Goal: Obtain resource: Download file/media

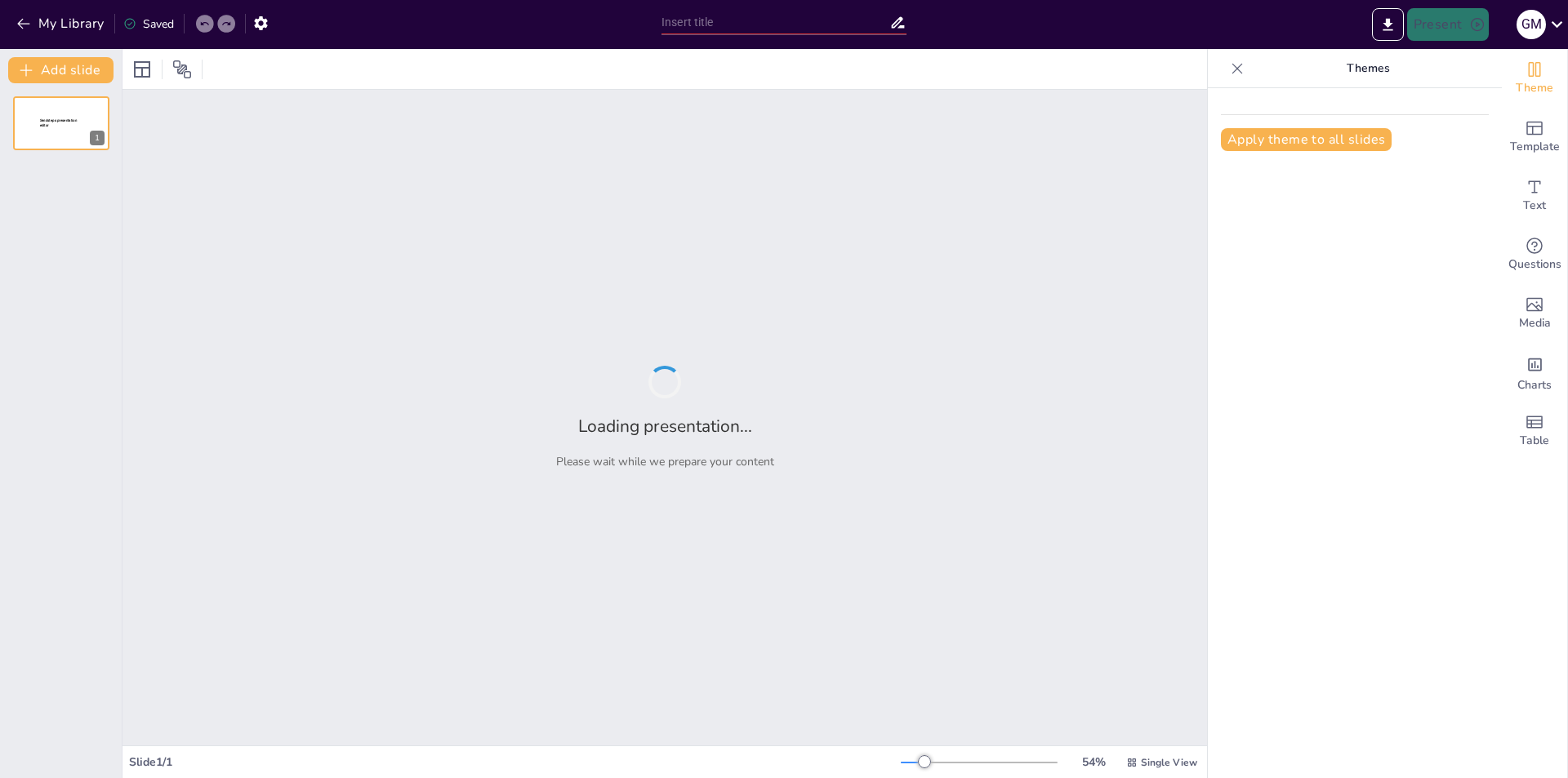
type input "Recursos Didácticos Dinámicos: Transformando la Educación en Ciencias Sociales"
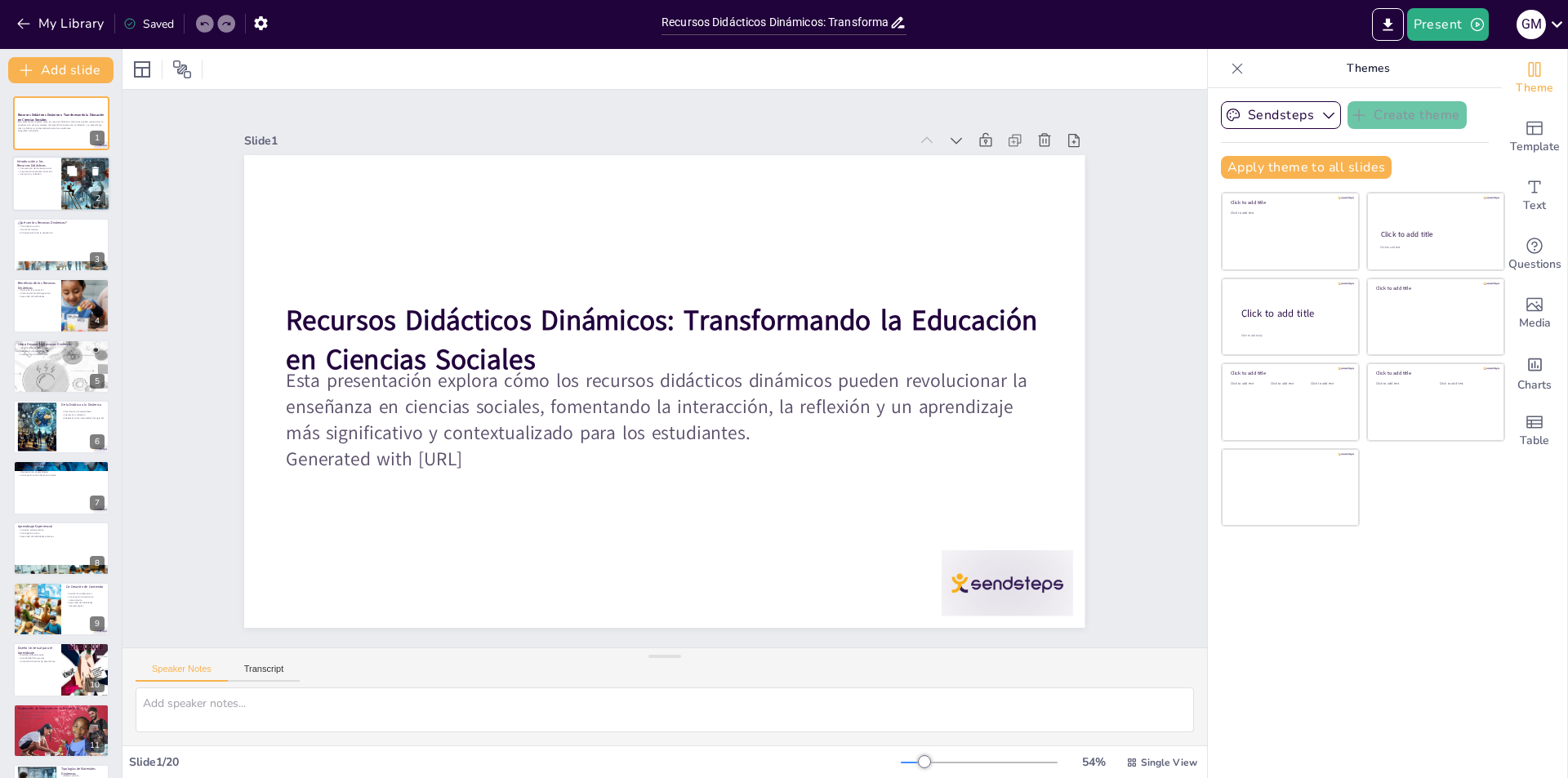
click at [75, 203] on div at bounding box center [85, 184] width 98 height 56
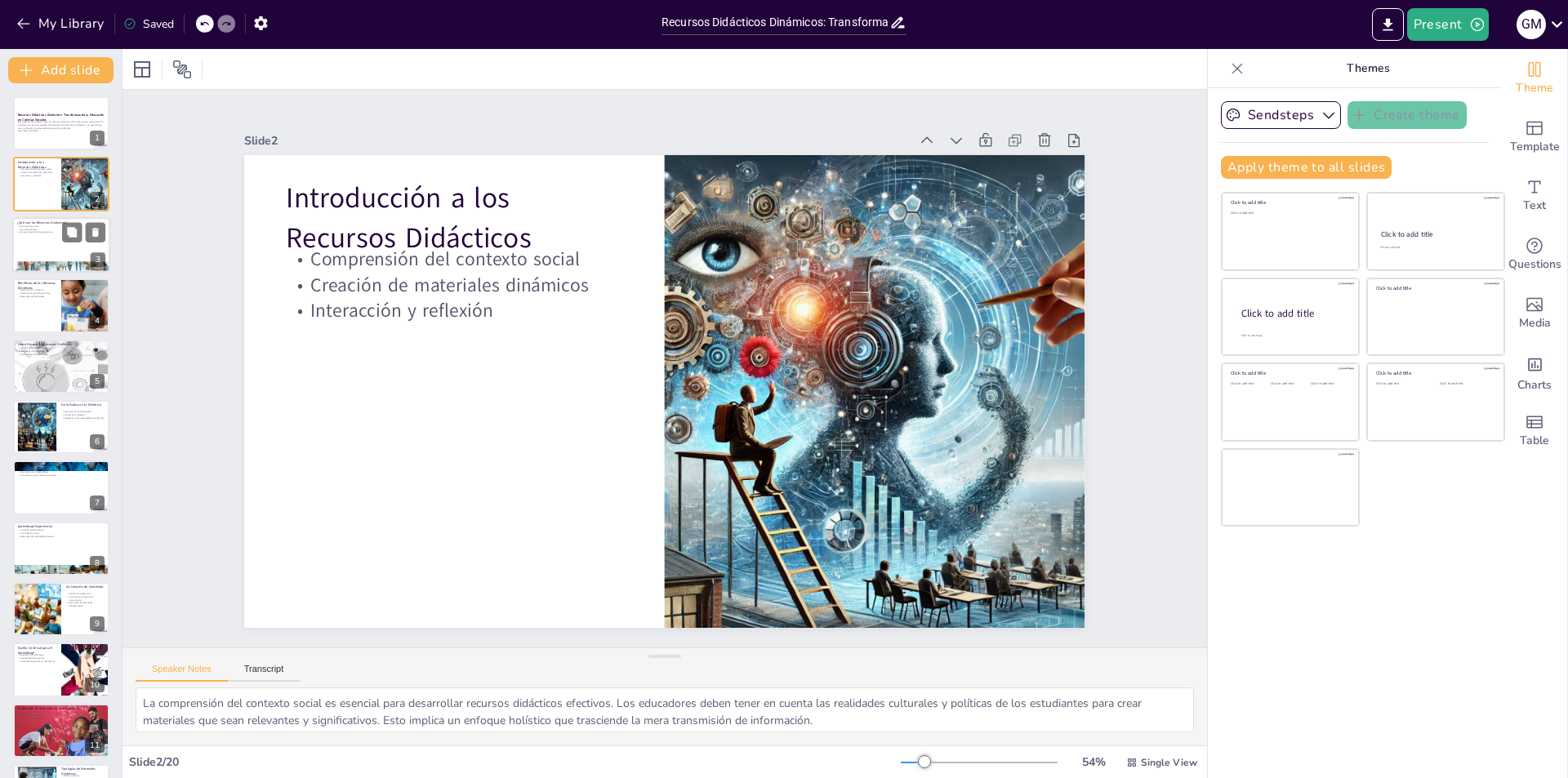
click at [27, 241] on div at bounding box center [61, 245] width 98 height 56
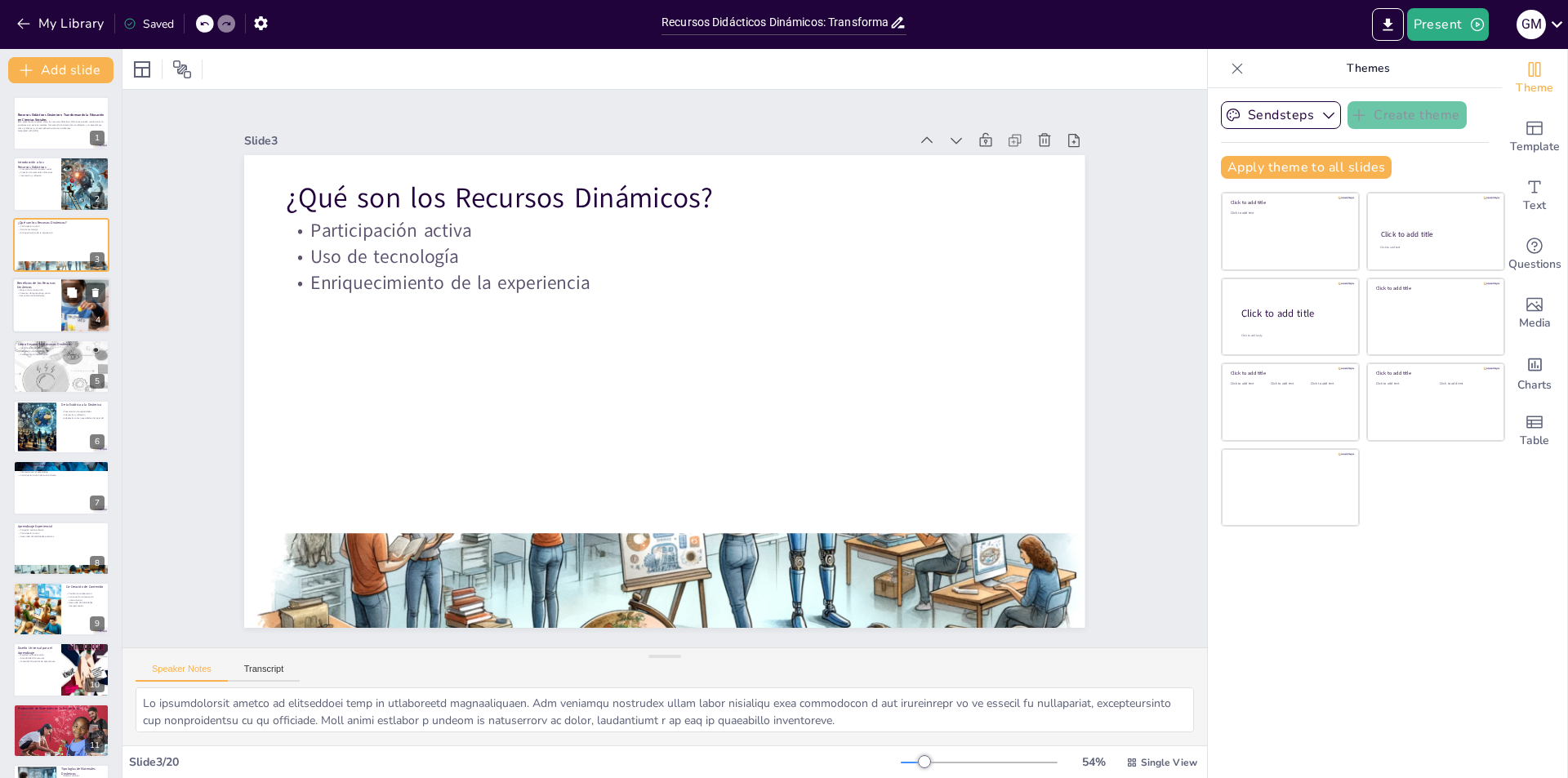
click at [36, 300] on div at bounding box center [61, 305] width 98 height 56
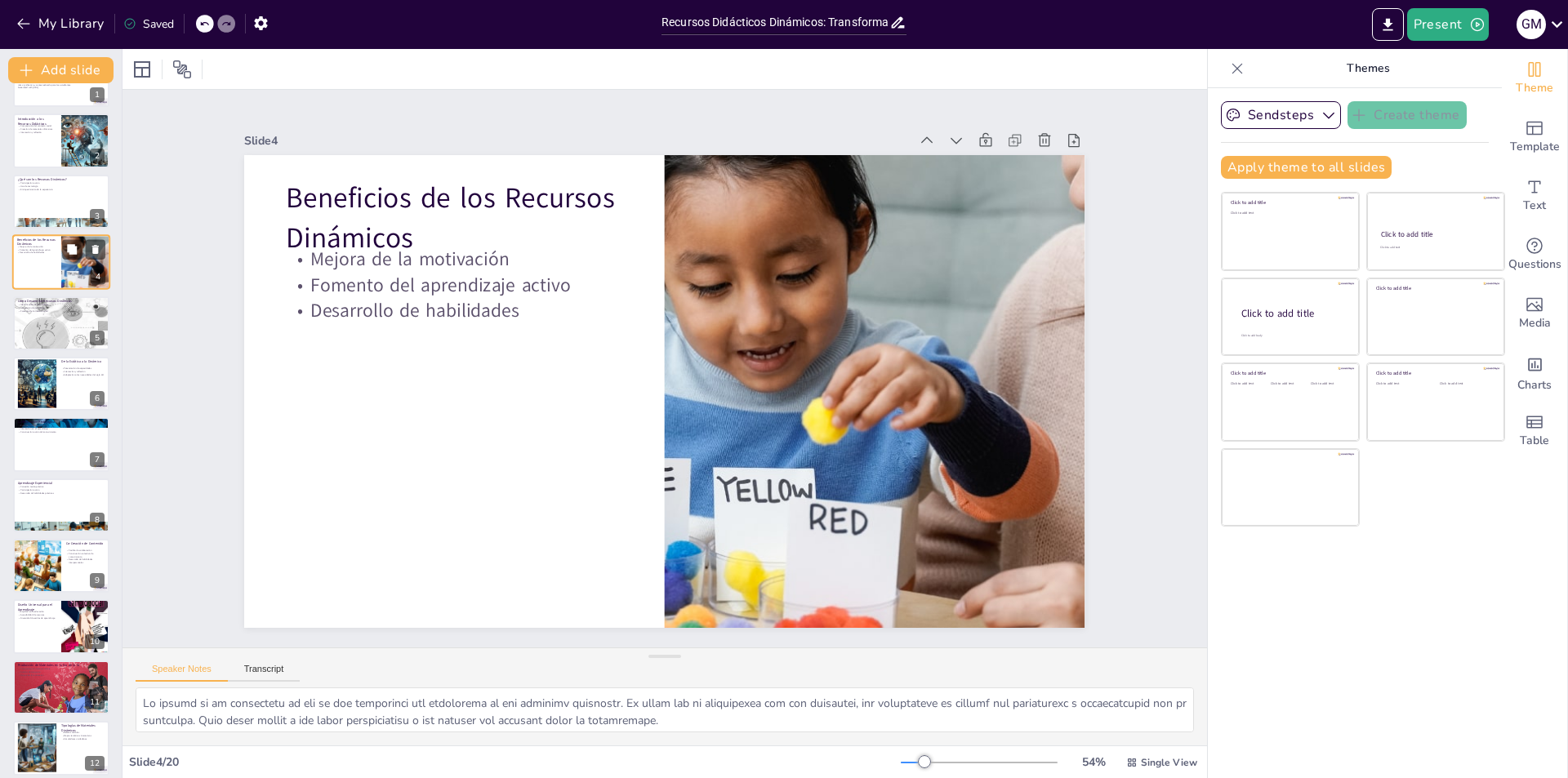
scroll to position [82, 0]
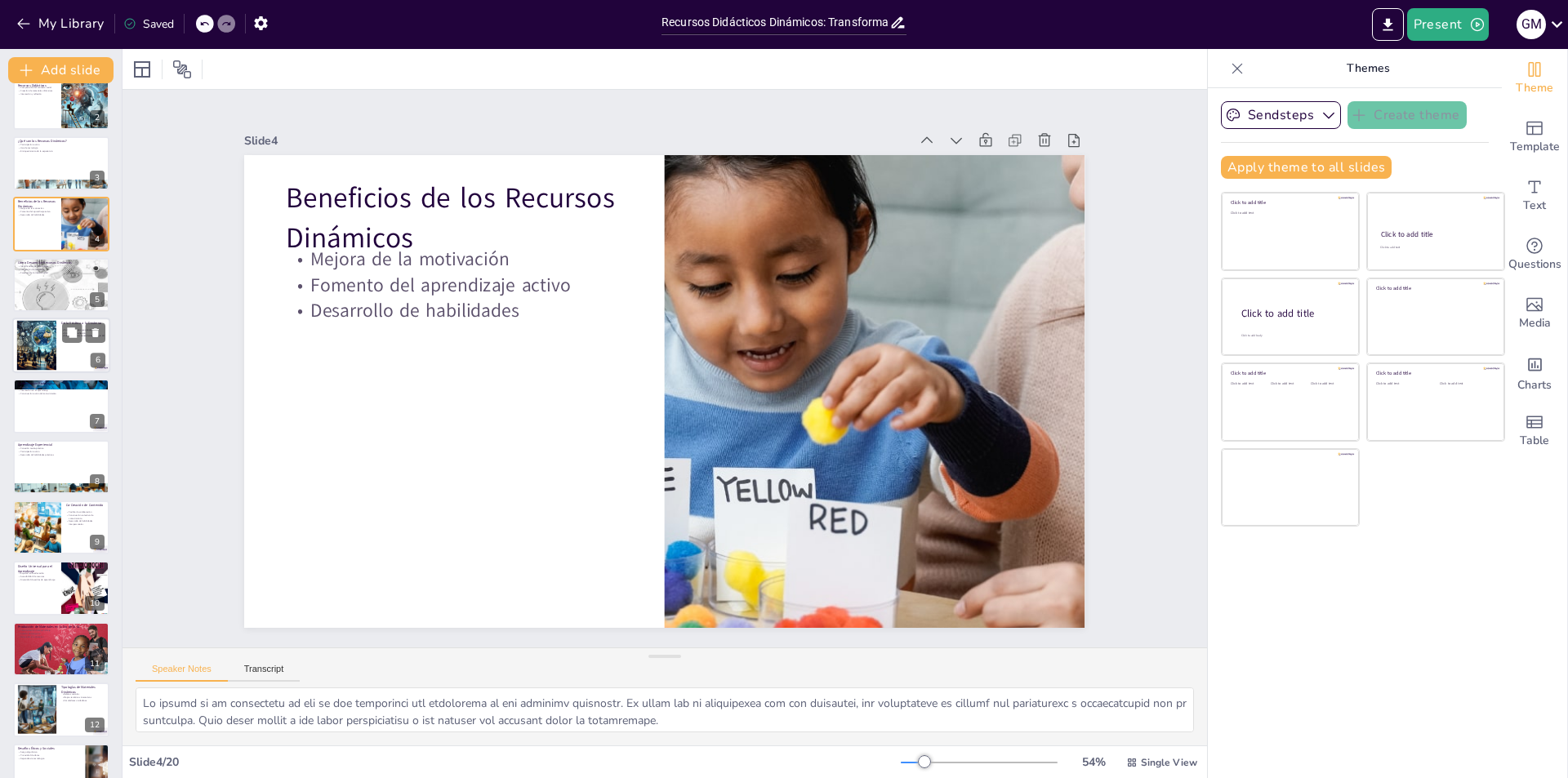
click at [41, 347] on div at bounding box center [37, 346] width 88 height 50
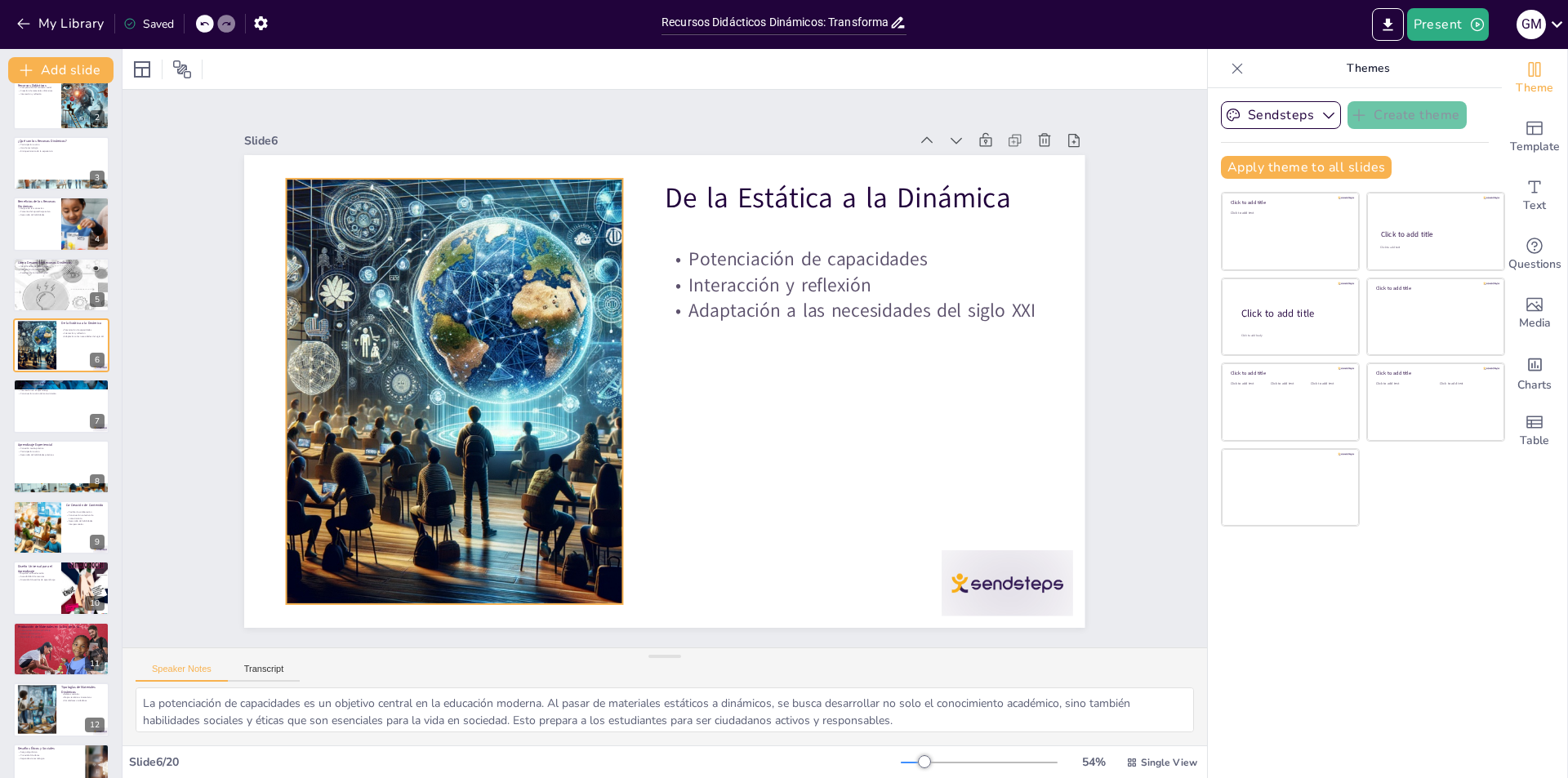
scroll to position [163, 0]
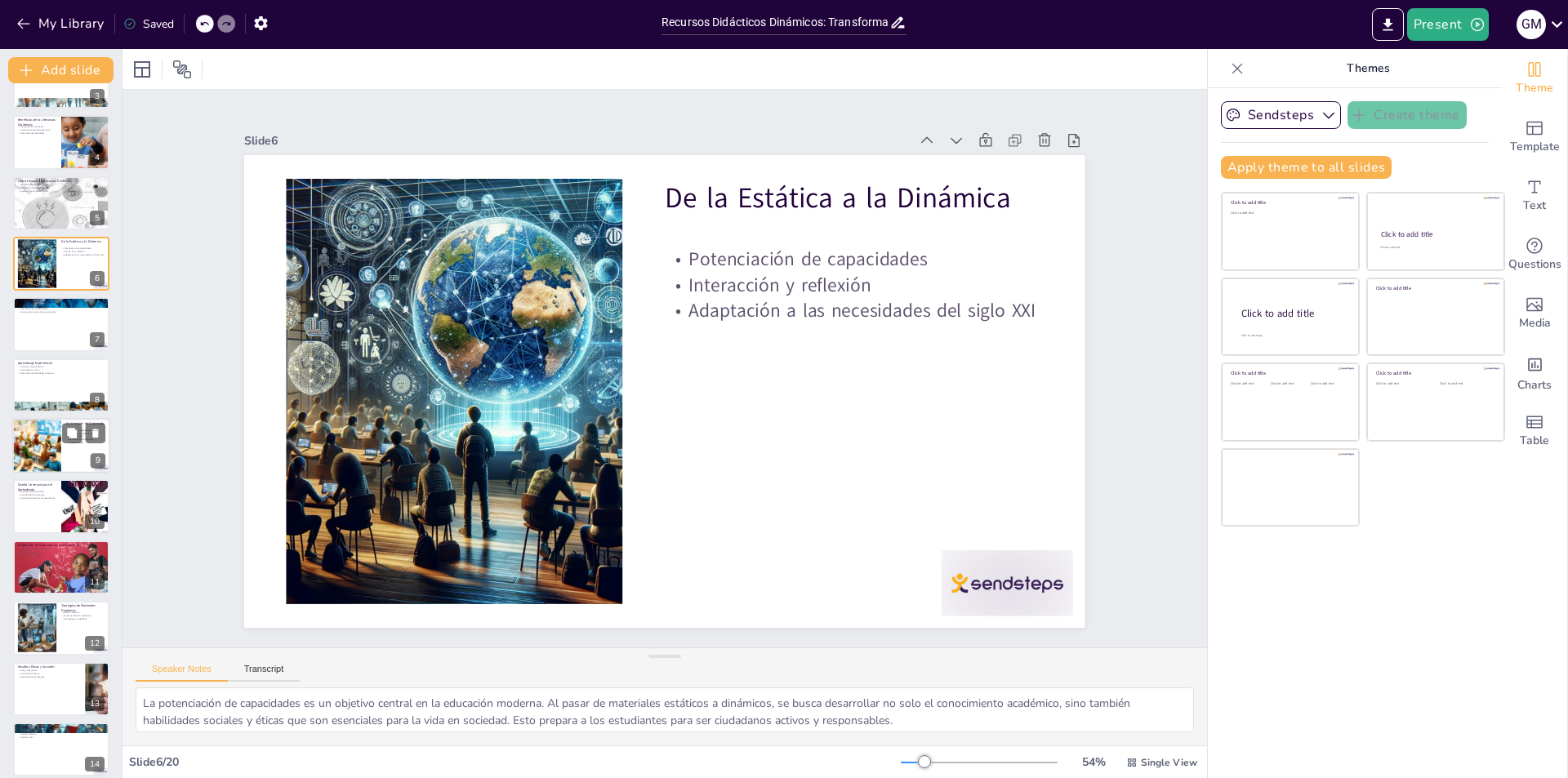
click at [26, 442] on div at bounding box center [36, 446] width 91 height 56
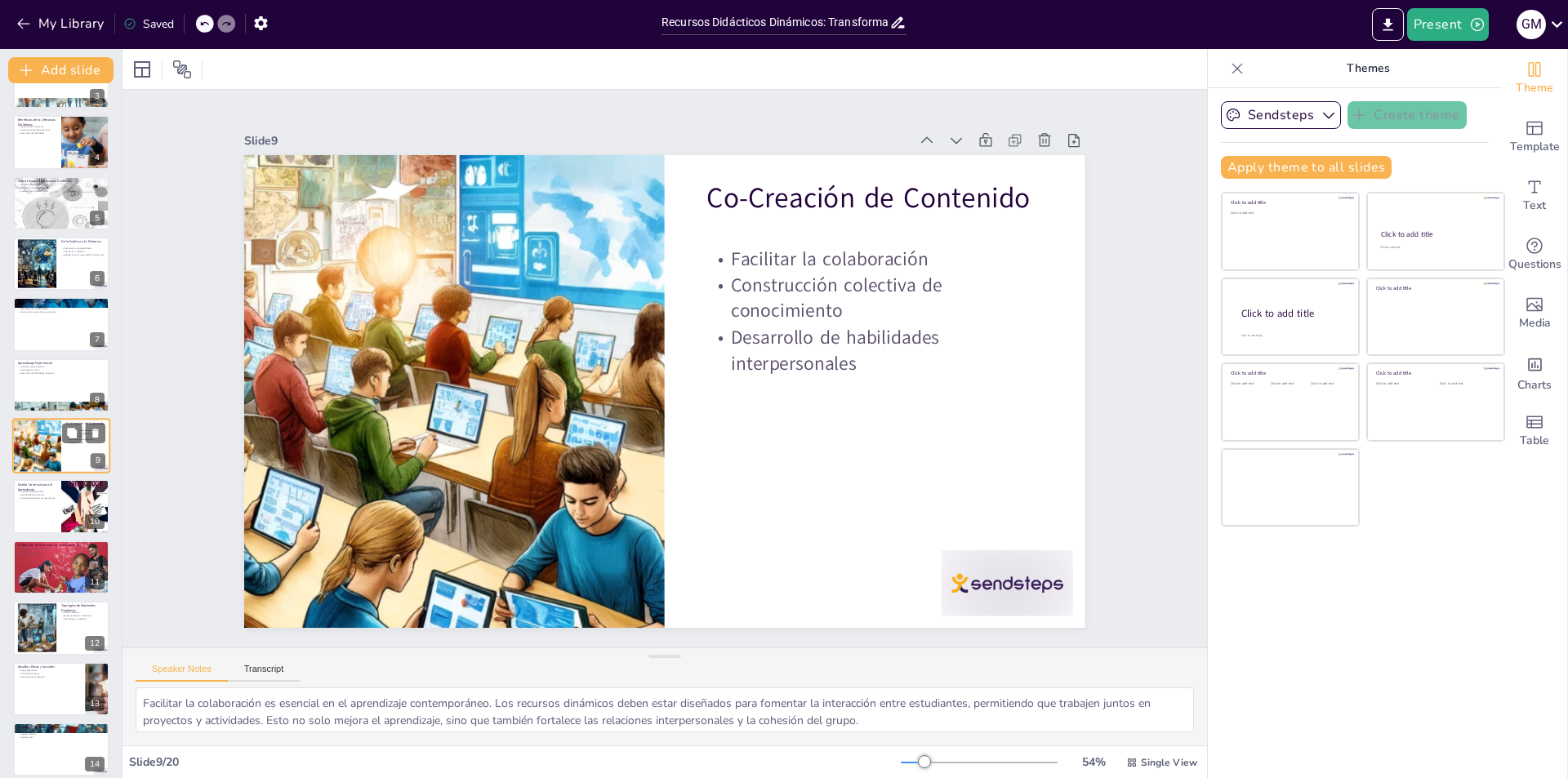
scroll to position [179, 0]
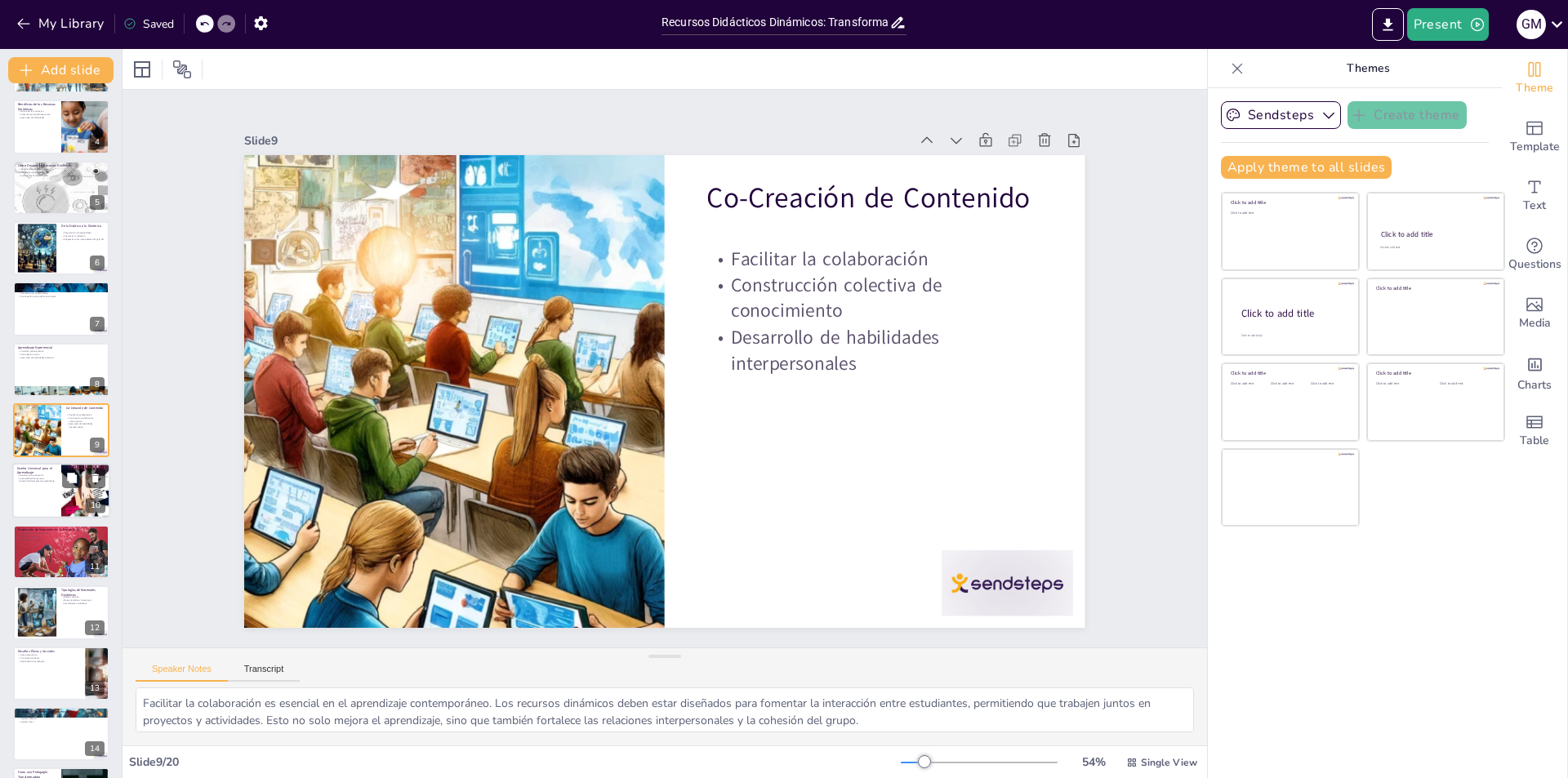
click at [20, 498] on div at bounding box center [61, 492] width 98 height 56
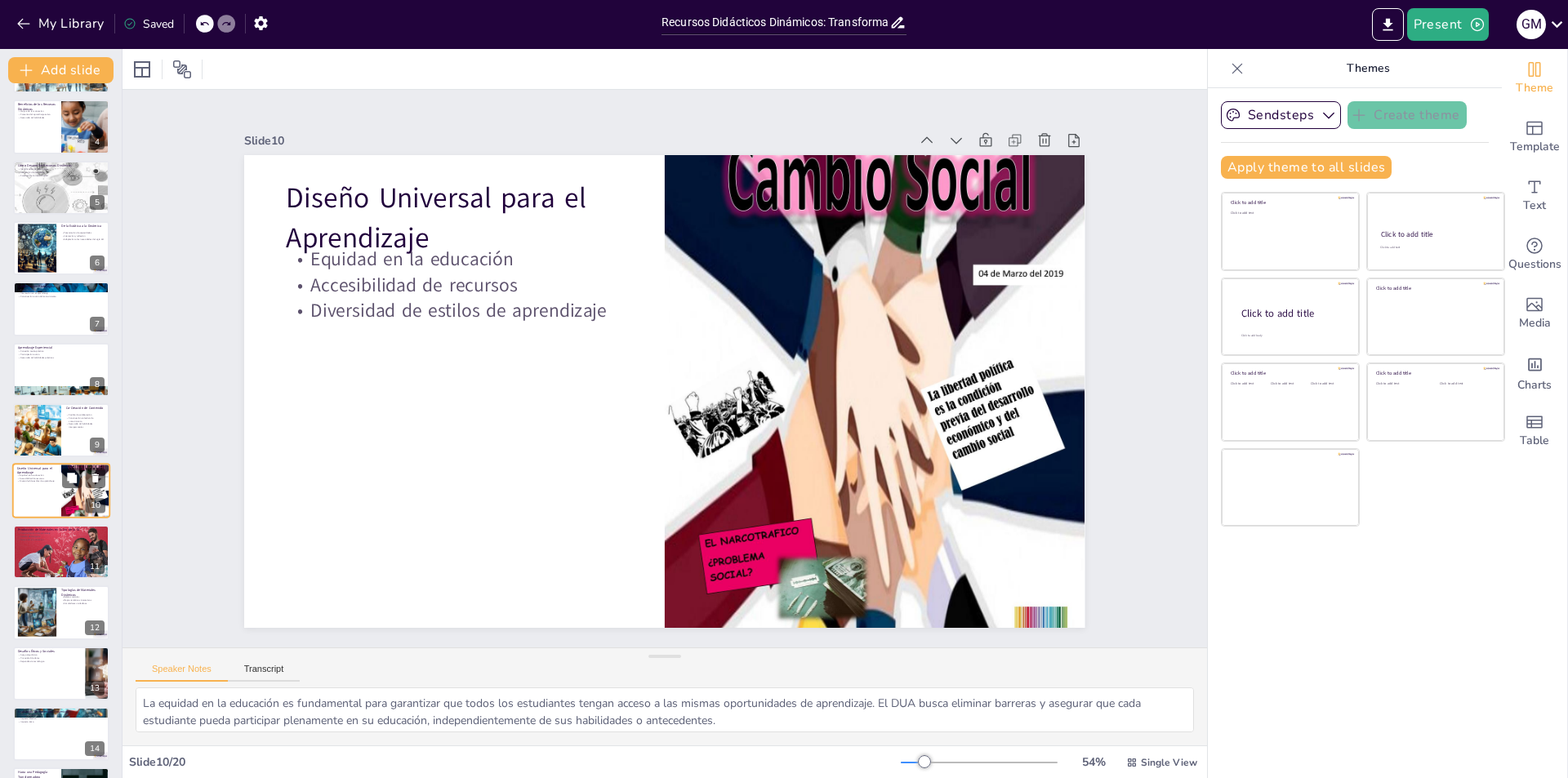
scroll to position [239, 0]
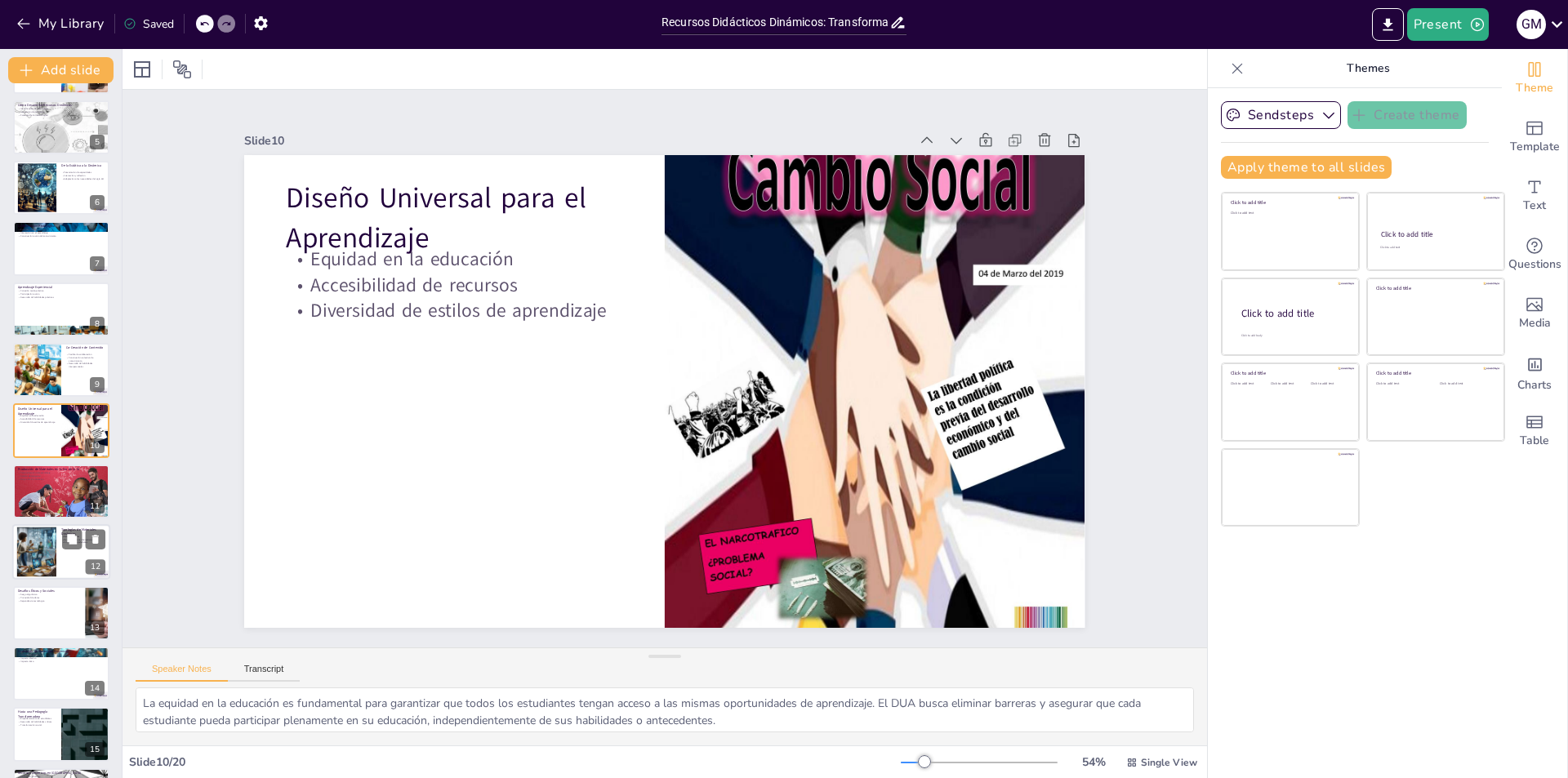
click at [33, 540] on div at bounding box center [36, 552] width 50 height 50
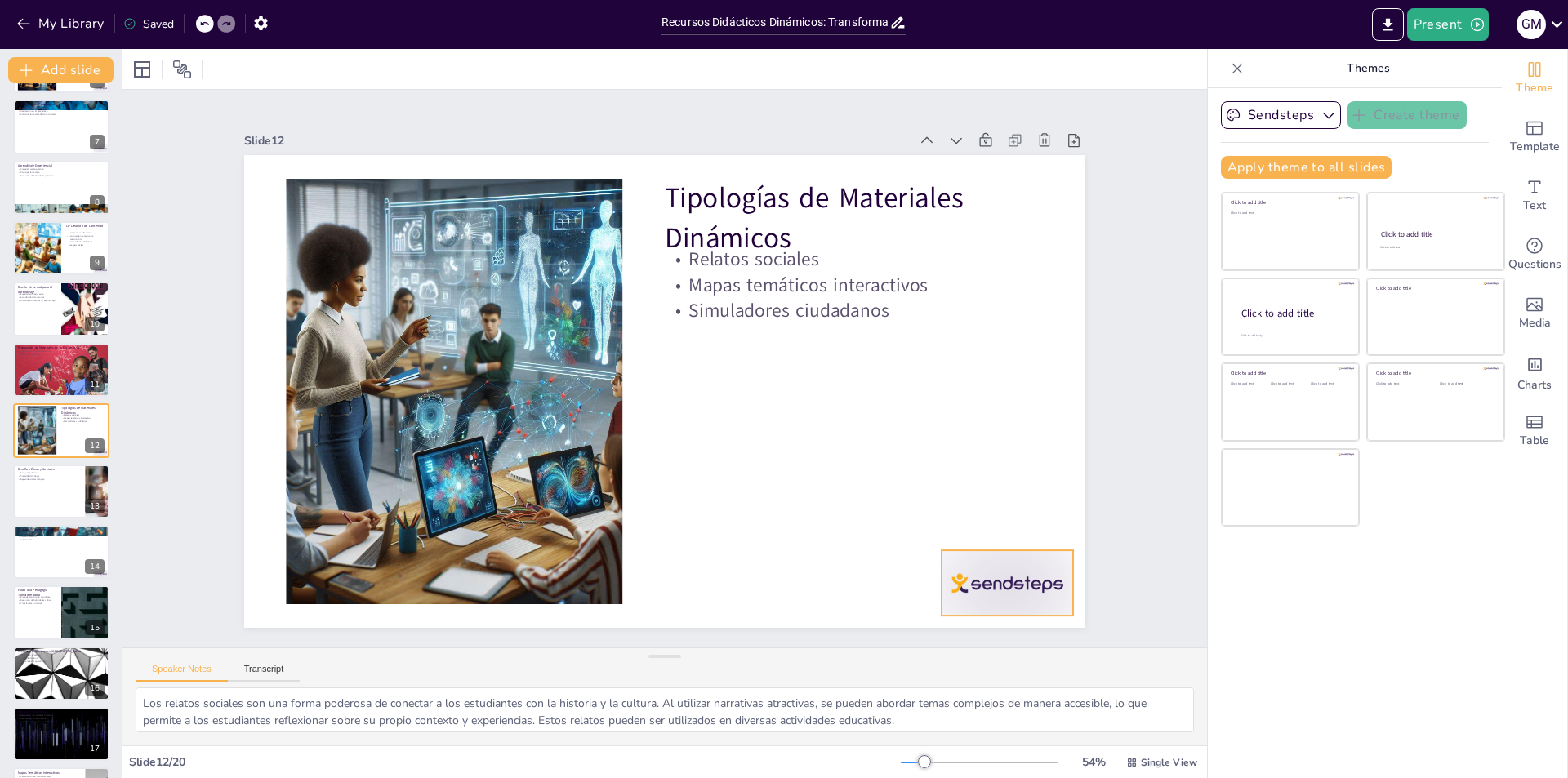
click at [964, 579] on div at bounding box center [1007, 583] width 131 height 66
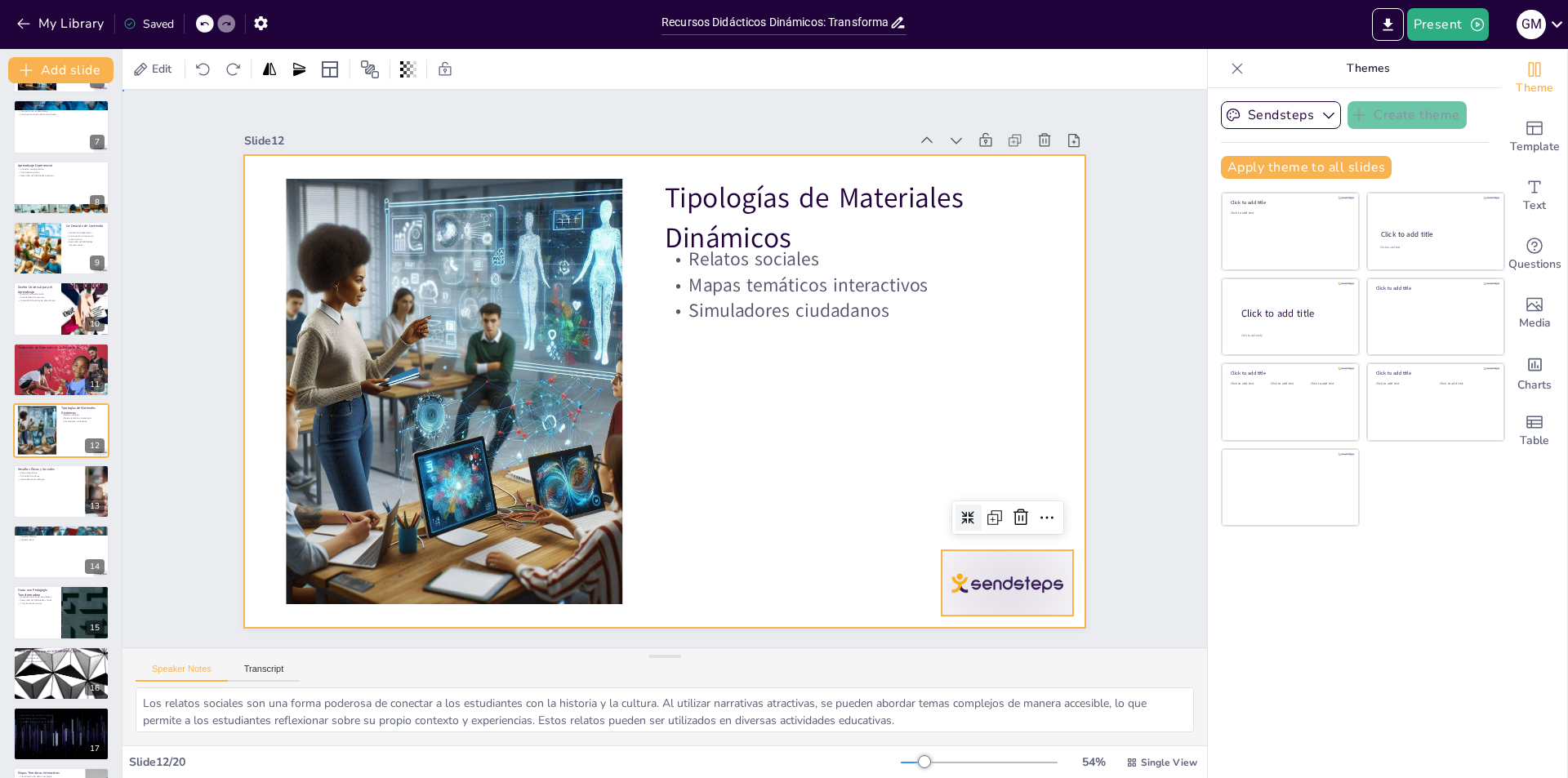
click at [827, 447] on div at bounding box center [664, 392] width 841 height 473
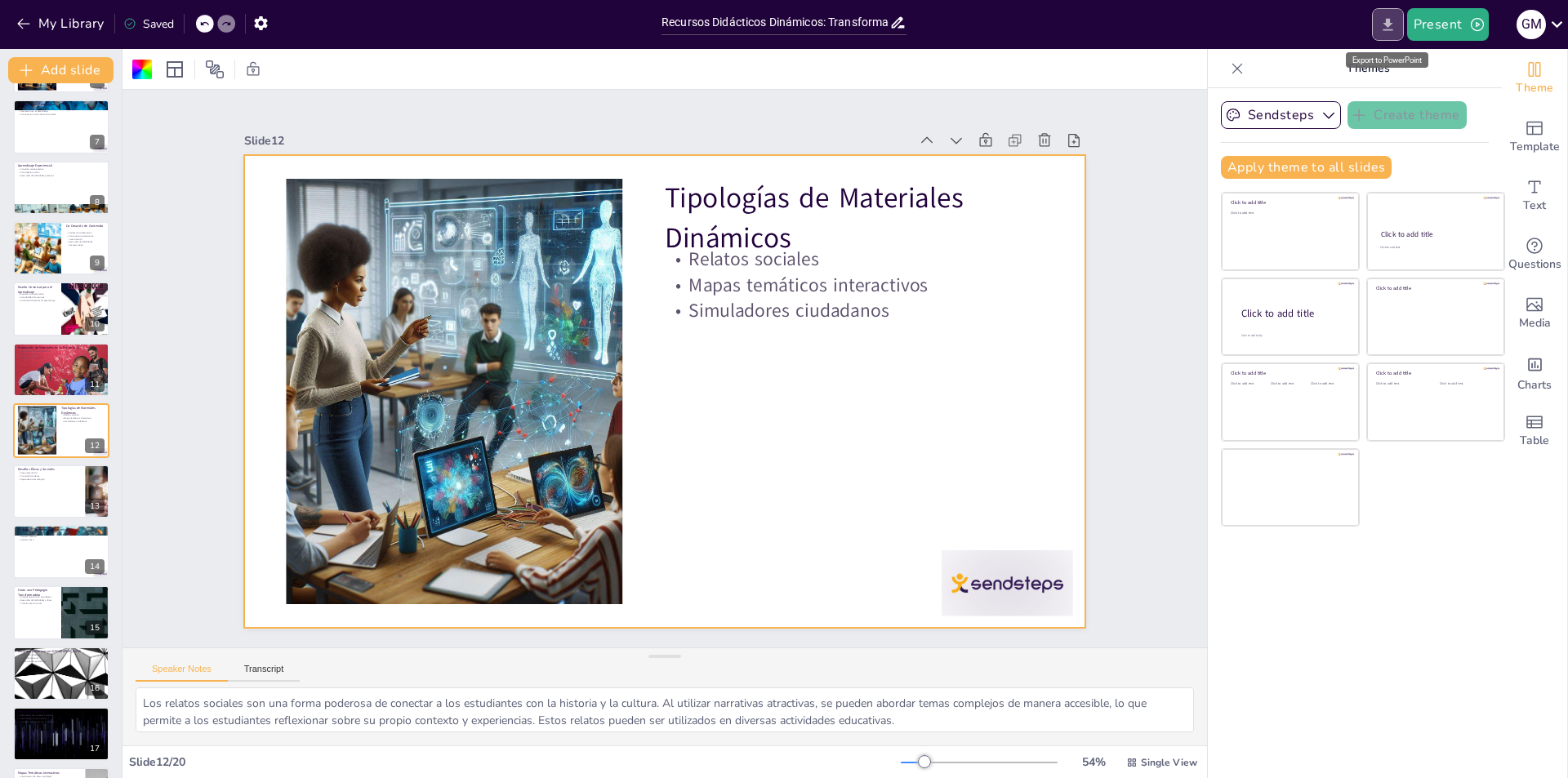
click at [1393, 29] on icon "Export to PowerPoint" at bounding box center [1387, 24] width 10 height 12
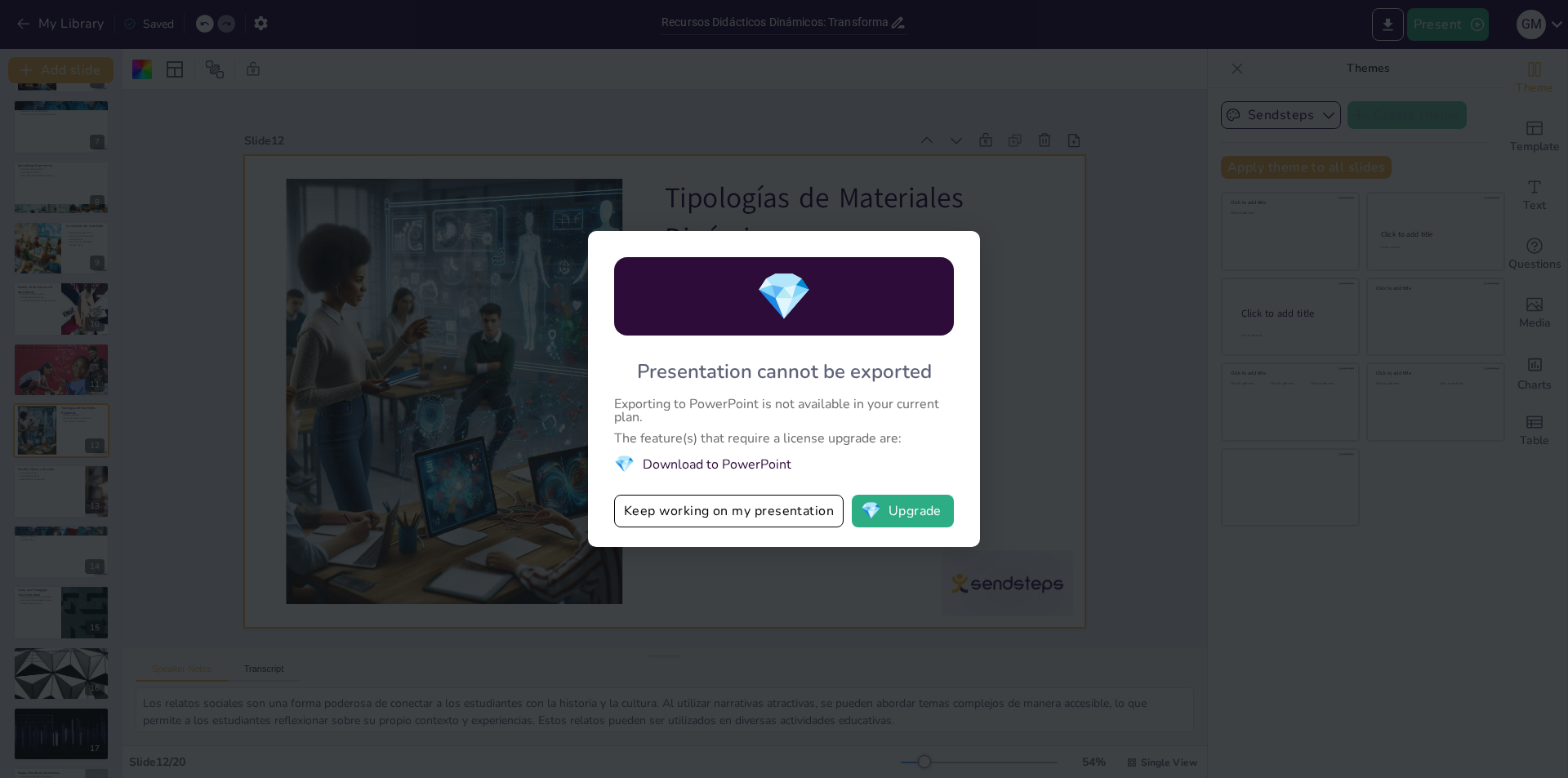
click at [754, 463] on li "💎 Download to PowerPoint" at bounding box center [783, 464] width 339 height 22
click at [696, 510] on button "Keep working on my presentation" at bounding box center [728, 511] width 229 height 33
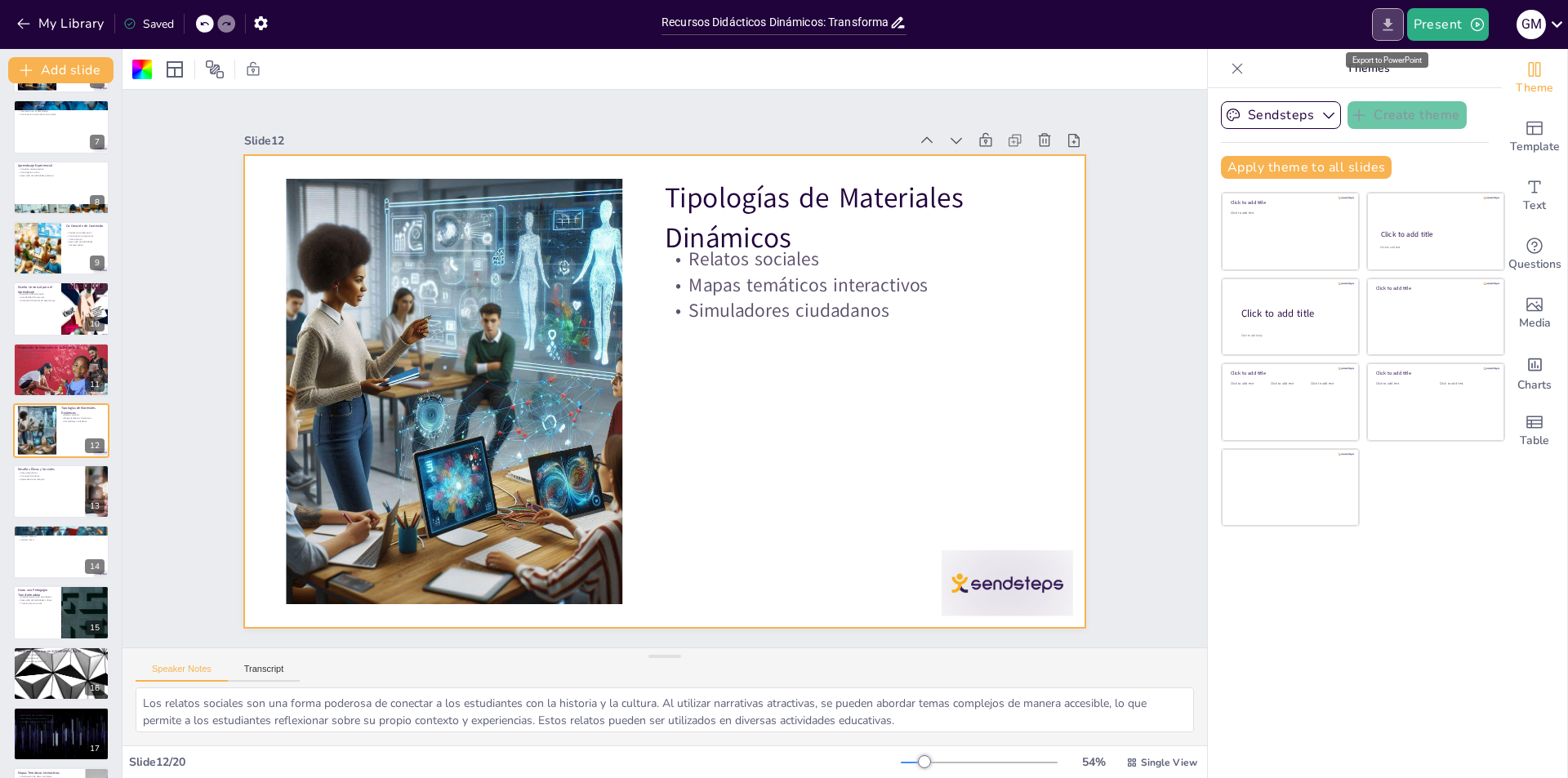
click at [1383, 26] on icon "Export to PowerPoint" at bounding box center [1387, 24] width 17 height 17
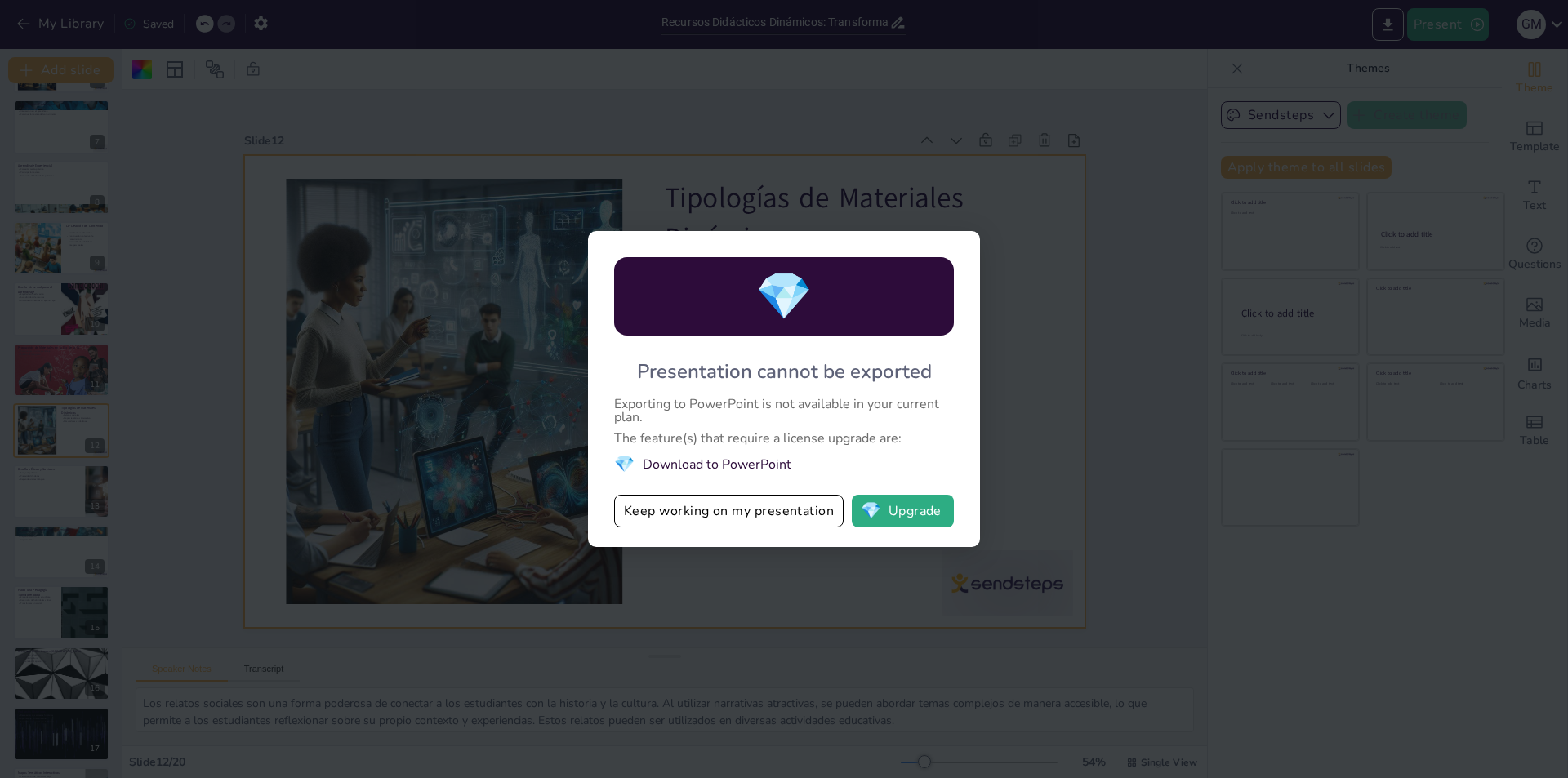
click at [1051, 413] on div "💎 Presentation cannot be exported Exporting to PowerPoint is not available in y…" at bounding box center [784, 389] width 1568 height 778
click at [879, 505] on span "💎" at bounding box center [871, 511] width 20 height 16
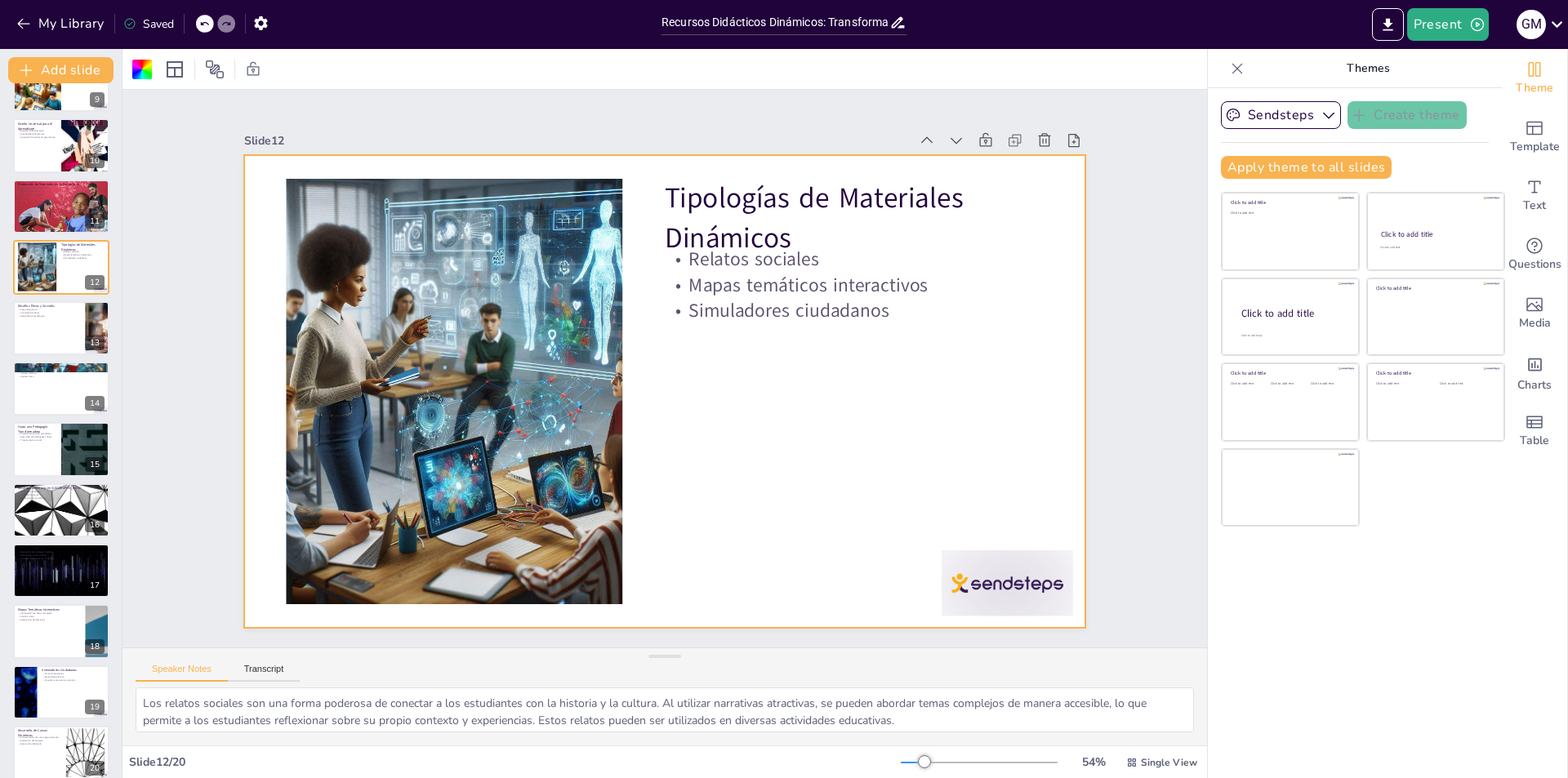
scroll to position [540, 0]
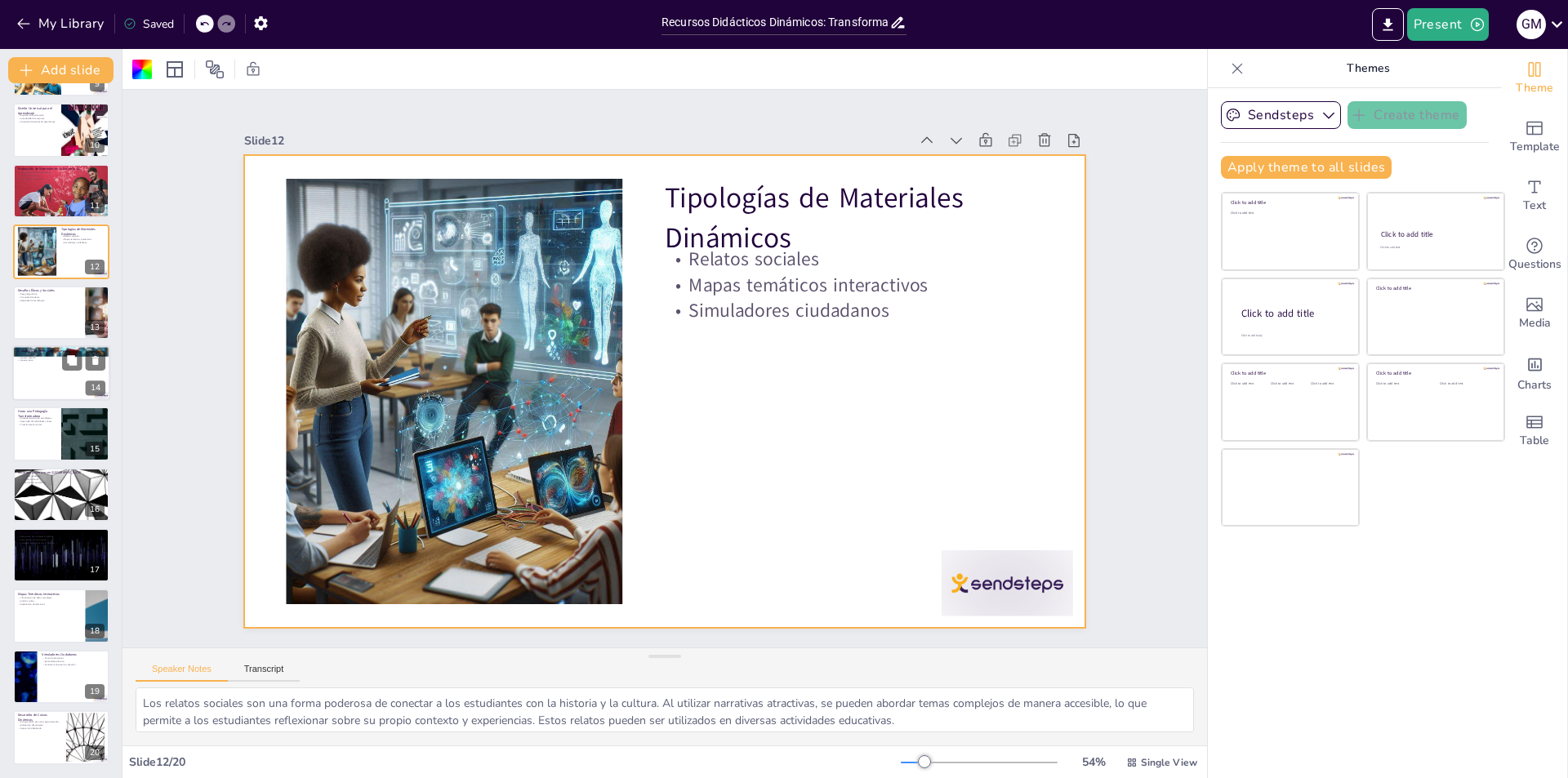
click at [51, 372] on div at bounding box center [61, 373] width 98 height 56
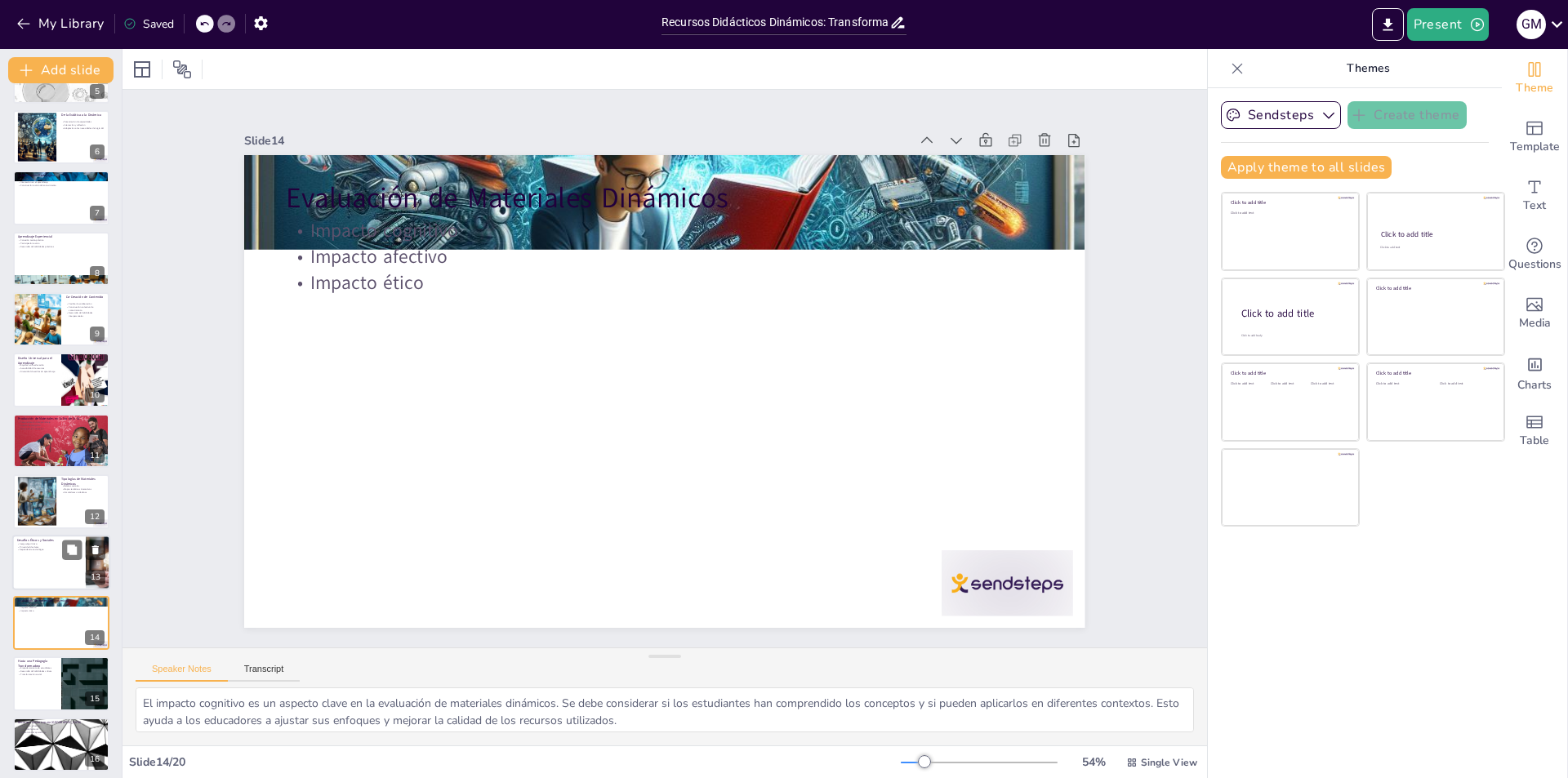
scroll to position [237, 0]
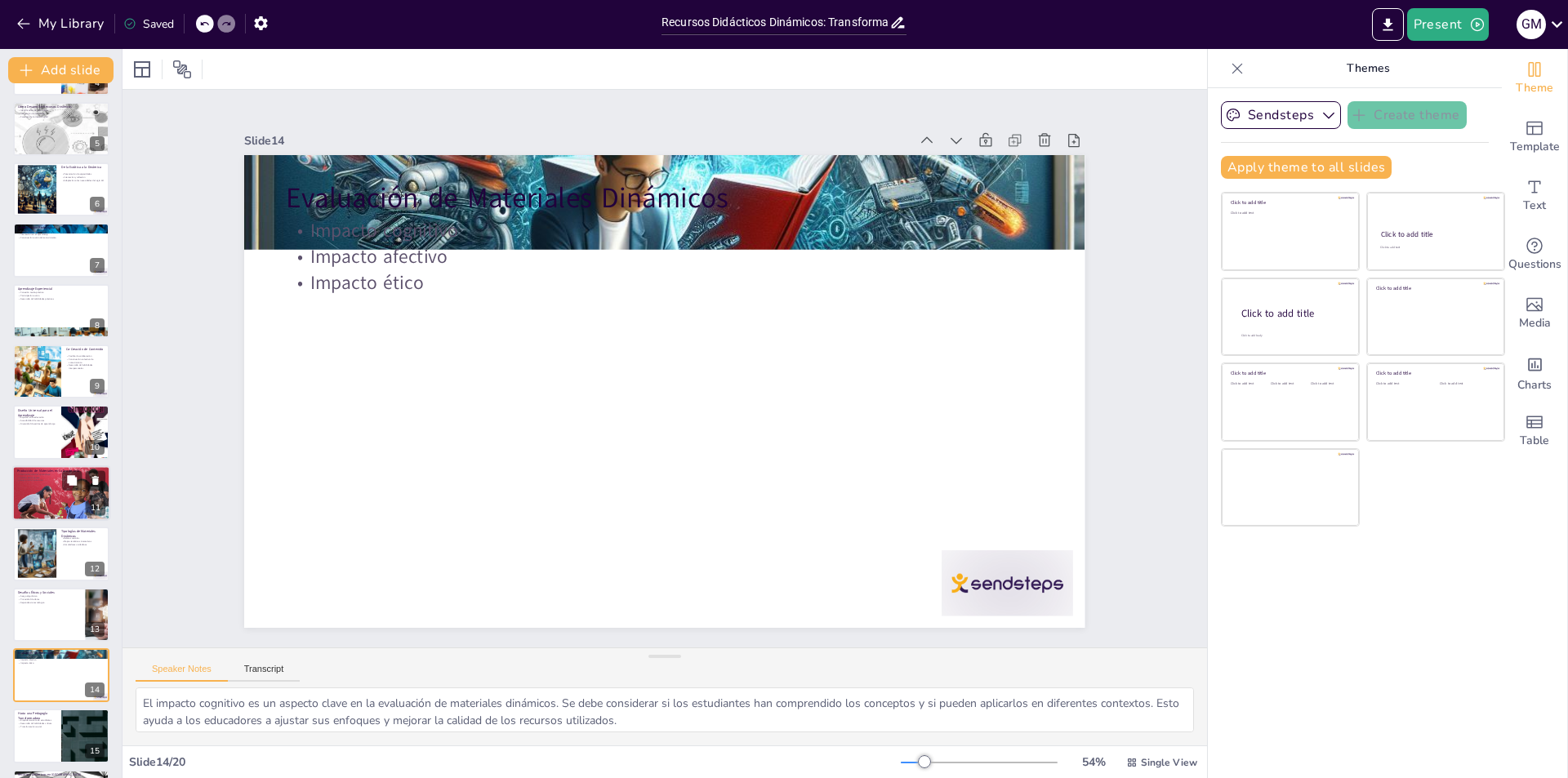
click at [43, 502] on div at bounding box center [61, 494] width 98 height 66
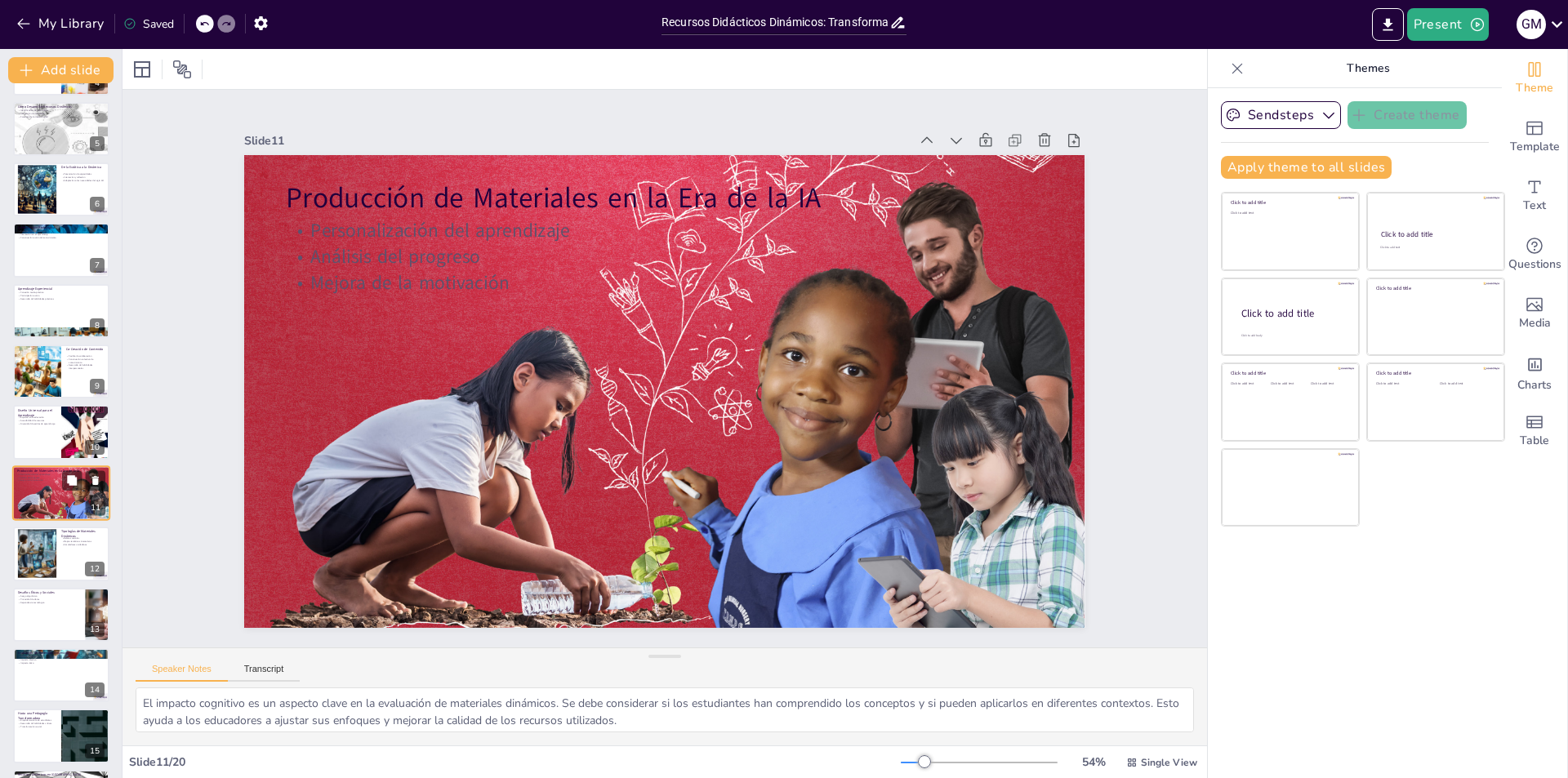
type textarea "Lo ipsumdolorsitam con adipiscinge se doe te inc utlabor etdolorema ali enimad …"
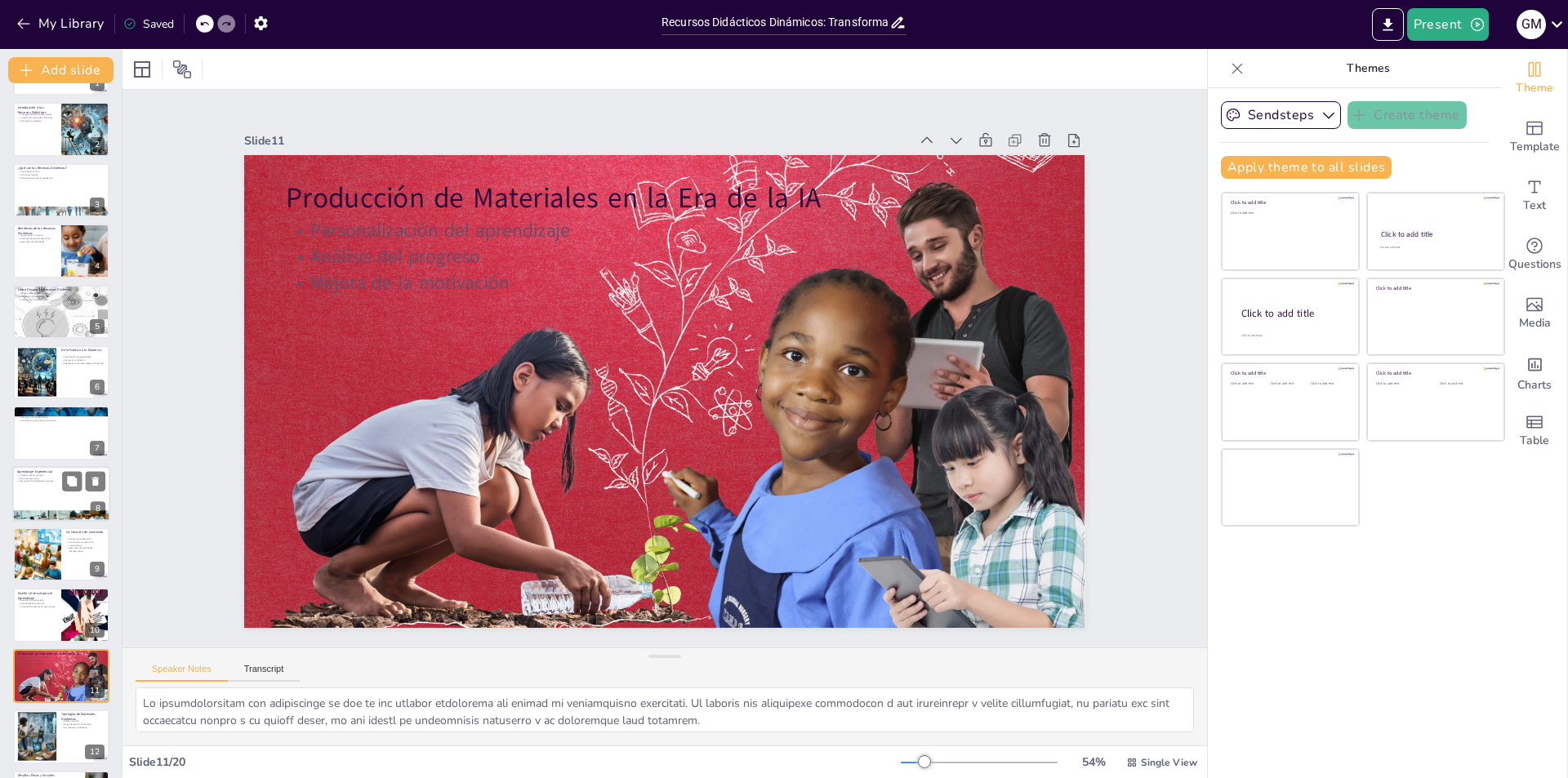
scroll to position [0, 0]
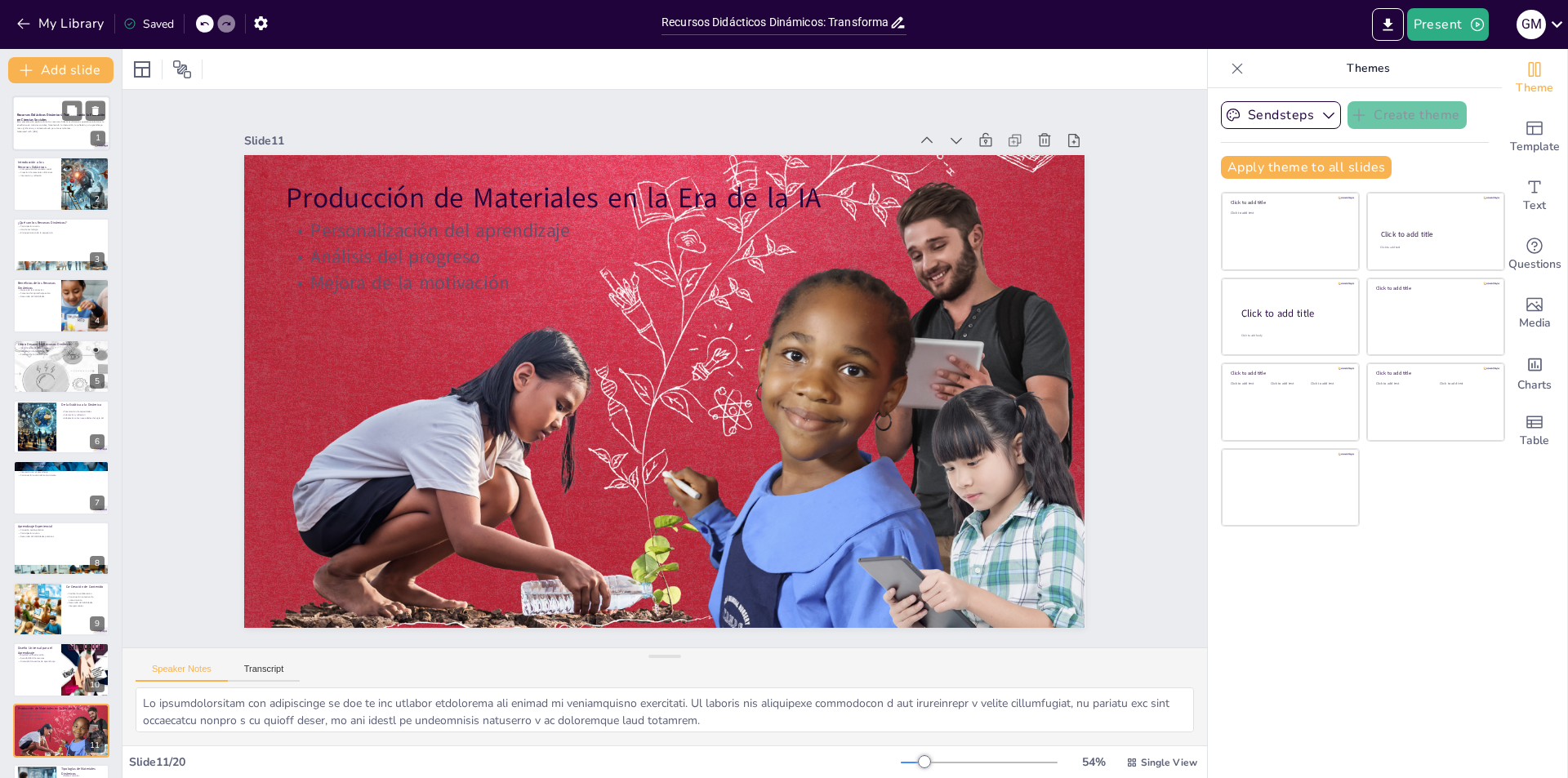
click at [49, 128] on p "Esta presentación explora cómo los recursos didácticos dinámicos pueden revoluc…" at bounding box center [61, 125] width 89 height 9
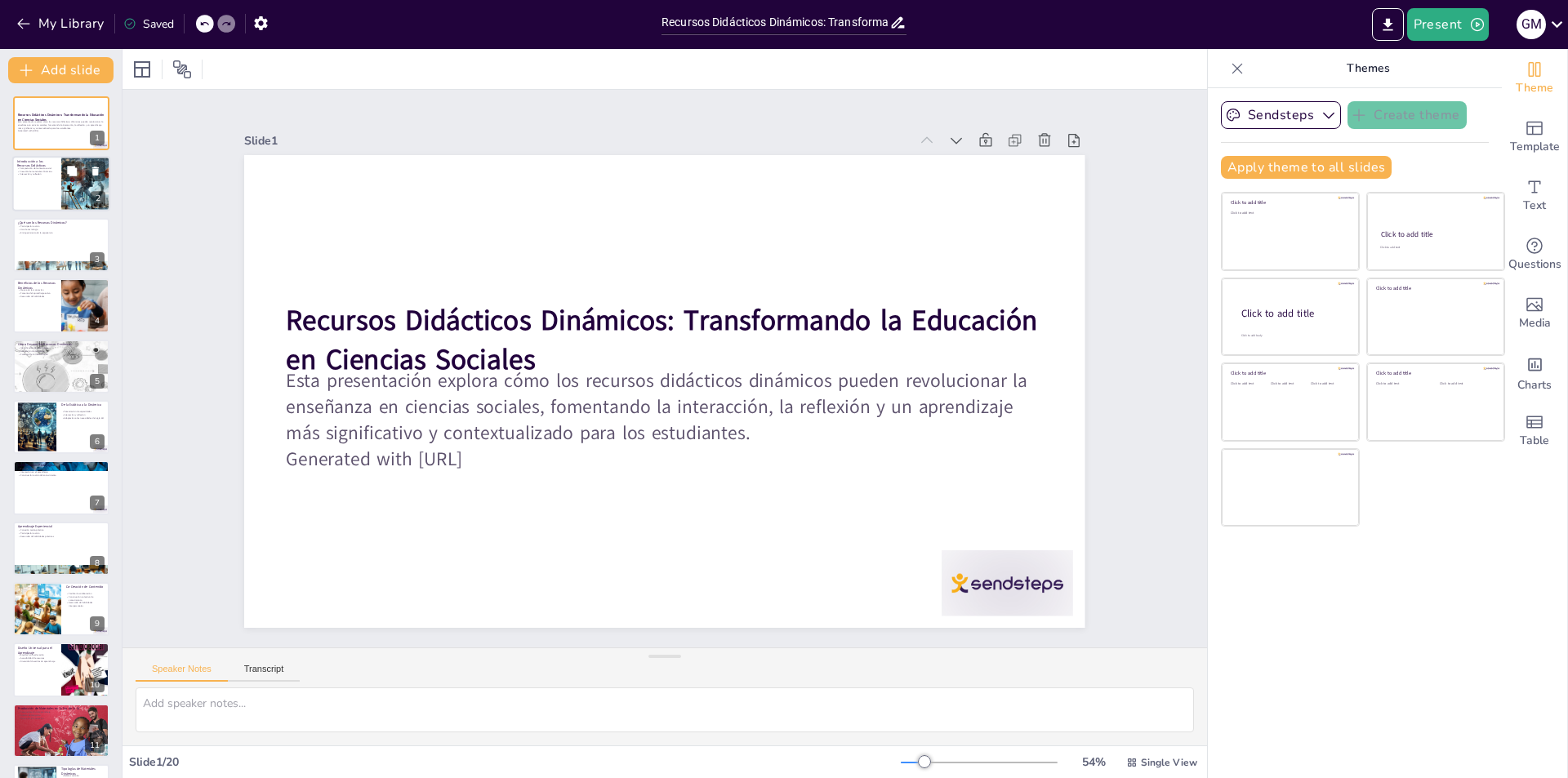
click at [48, 195] on div at bounding box center [61, 184] width 98 height 56
type textarea "La comprensión del contexto social es esencial para desarrollar recursos didáct…"
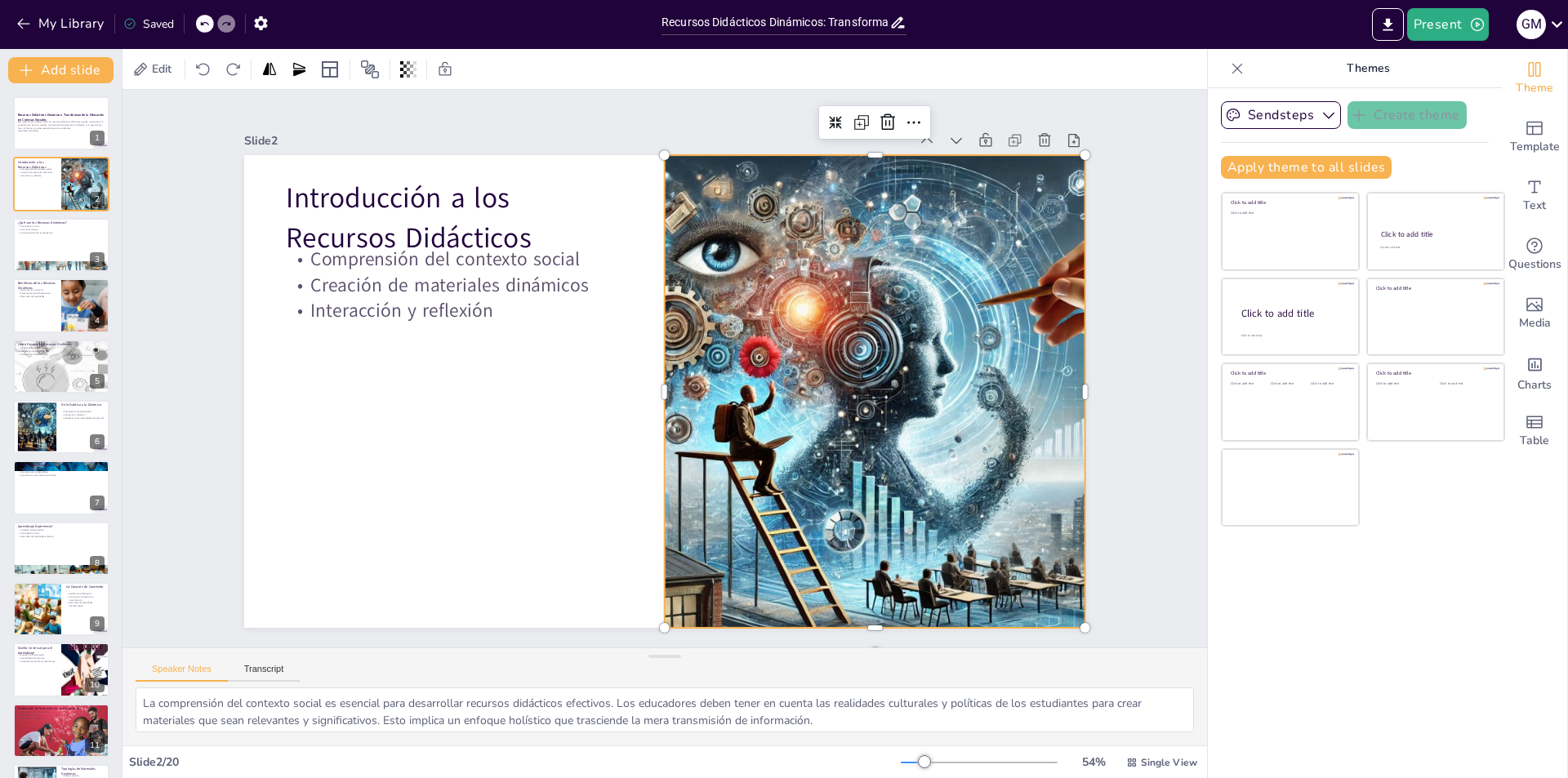
click at [864, 386] on div at bounding box center [871, 413] width 885 height 558
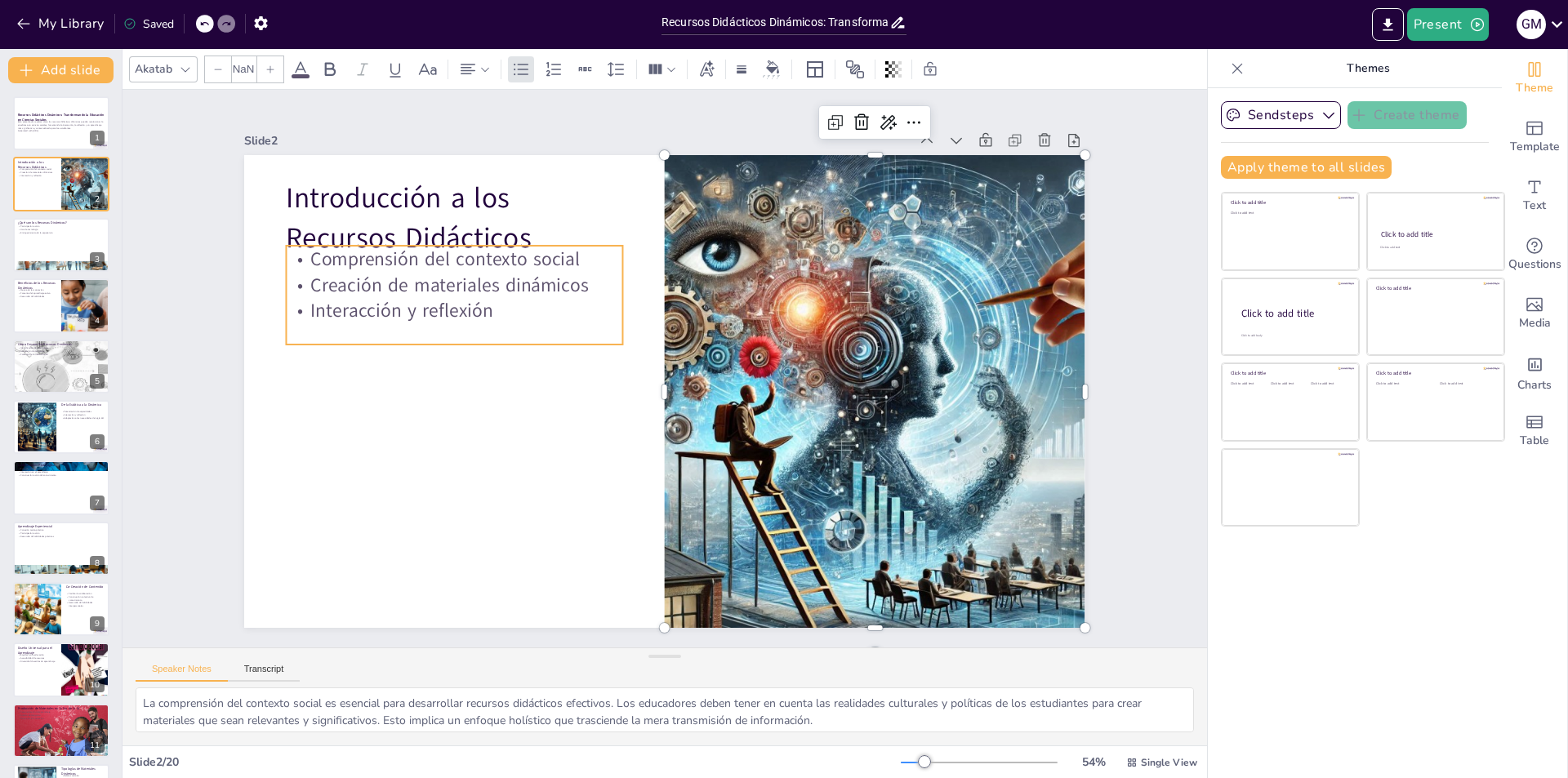
type input "32"
click at [475, 306] on p "Interacción y reflexión" at bounding box center [462, 289] width 338 height 61
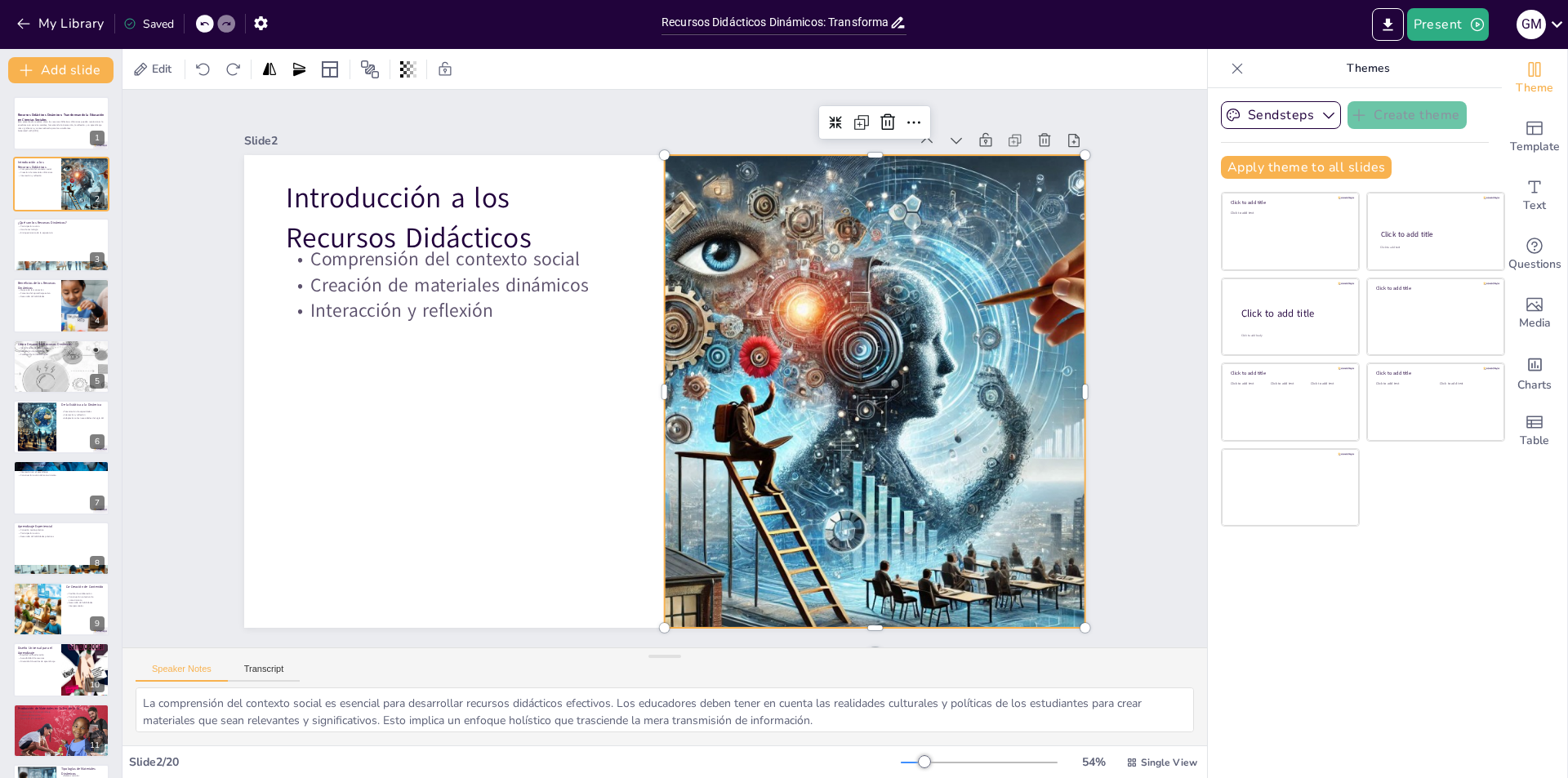
click at [906, 323] on div at bounding box center [871, 414] width 885 height 558
